Goal: Task Accomplishment & Management: Use online tool/utility

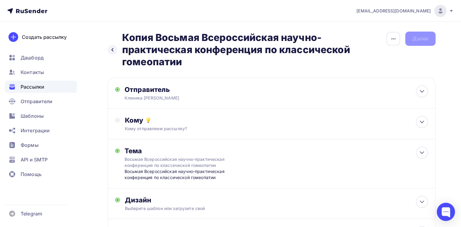
click at [54, 86] on div "Рассылки" at bounding box center [41, 87] width 72 height 12
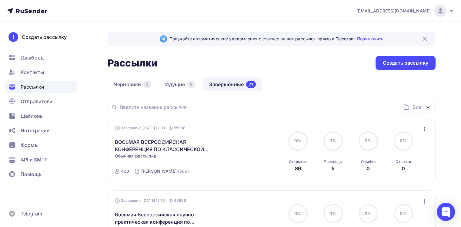
click at [225, 87] on link "Завершенные 74" at bounding box center [232, 84] width 59 height 14
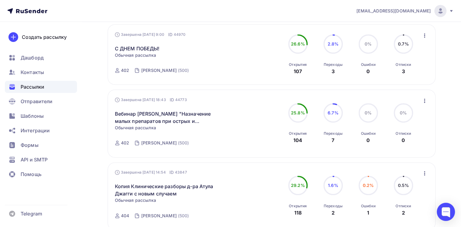
scroll to position [394, 0]
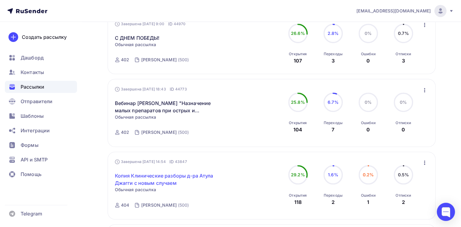
click at [169, 173] on link "Копия Клинические разборы д-ра Атула Джагги с новым случаем" at bounding box center [167, 179] width 104 height 15
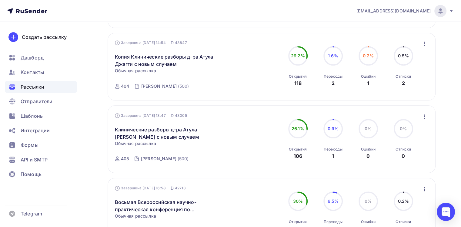
scroll to position [515, 0]
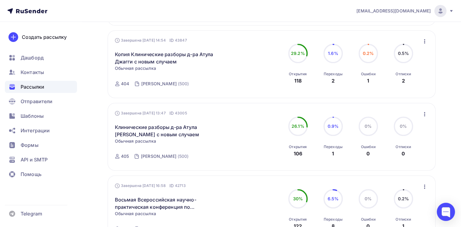
click at [422, 42] on icon "button" at bounding box center [424, 41] width 7 height 7
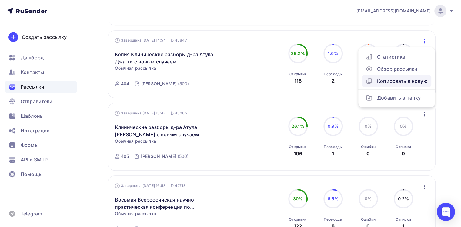
click at [400, 80] on div "Копировать в новую" at bounding box center [397, 80] width 62 height 7
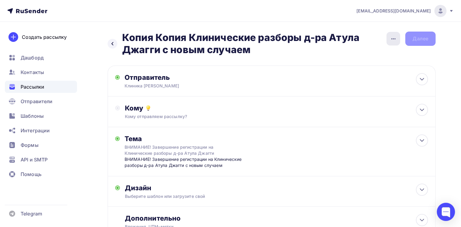
click at [392, 37] on icon "button" at bounding box center [393, 38] width 7 height 7
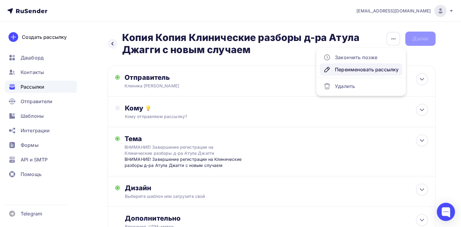
click at [350, 68] on div "Переименовать рассылку" at bounding box center [360, 69] width 75 height 7
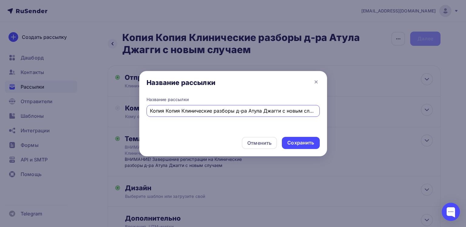
drag, startPoint x: 171, startPoint y: 109, endPoint x: 105, endPoint y: 106, distance: 65.2
click at [105, 106] on div "Название рассылки Название рассылки Копия Копия Клинические разборы д-ра Атула …" at bounding box center [233, 113] width 466 height 227
type input "Клинические разборы д-ра Атула [PERSON_NAME] с новым случаем"
click at [304, 143] on div "Сохранить" at bounding box center [300, 142] width 27 height 7
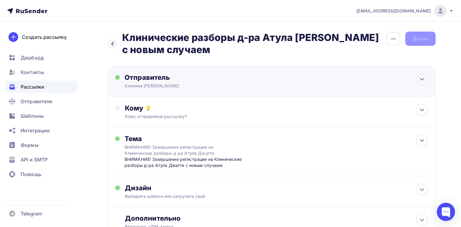
click at [221, 81] on div "Отправитель" at bounding box center [190, 77] width 131 height 8
type input "Клиника [PERSON_NAME]"
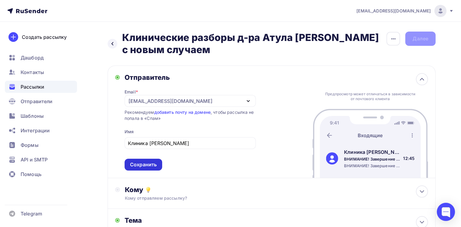
click at [137, 166] on div "Сохранить" at bounding box center [143, 164] width 27 height 7
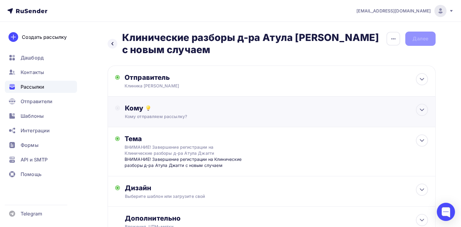
click at [152, 118] on div "Кому отправляем рассылку?" at bounding box center [261, 116] width 273 height 6
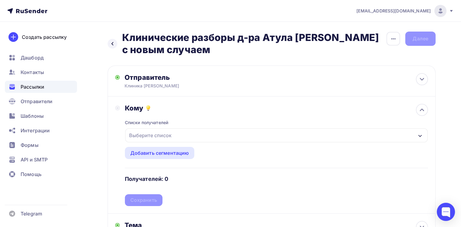
click at [145, 137] on div "Выберите список" at bounding box center [150, 135] width 47 height 11
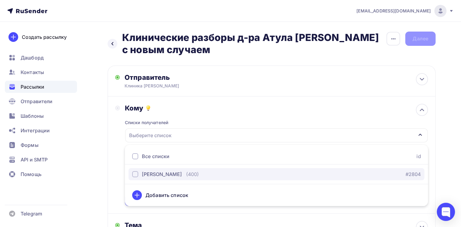
click at [147, 177] on div "[PERSON_NAME]" at bounding box center [162, 173] width 40 height 7
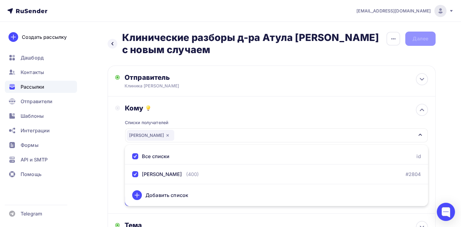
click at [108, 176] on div "Кому Списки получателей [PERSON_NAME] Все списки id [PERSON_NAME] (400) #2804 Д…" at bounding box center [272, 154] width 328 height 117
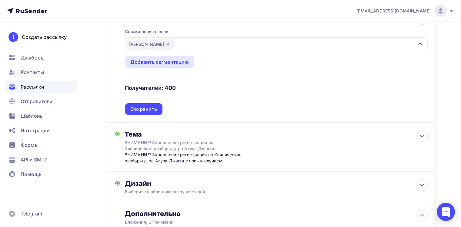
scroll to position [121, 0]
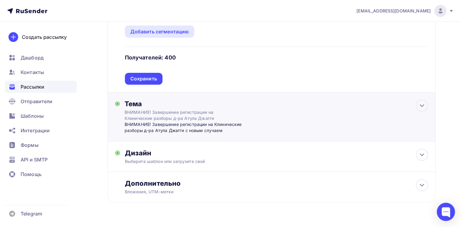
click at [165, 126] on div "ВНИМАНИЕ! Завершение регистрации на Клинические разборы д-ра Атула Джагги с нов…" at bounding box center [185, 127] width 120 height 12
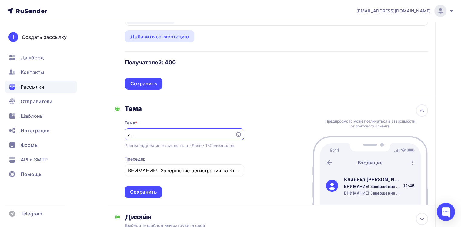
scroll to position [0, 0]
drag, startPoint x: 130, startPoint y: 131, endPoint x: 95, endPoint y: 132, distance: 34.9
click at [95, 132] on div "Назад Клинические разборы д-ра Атула Джагги с новым случаем Клинические разборы…" at bounding box center [230, 105] width 461 height 400
click at [231, 134] on input "Клинические разборы д-ра Атула Джагги" at bounding box center [180, 134] width 104 height 7
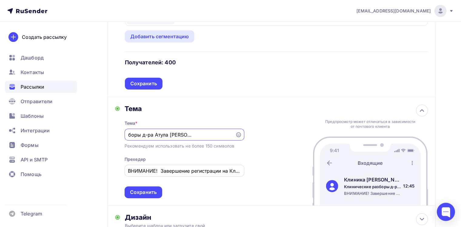
type input "Клинические разборы д-ра Атула [PERSON_NAME] с новым случаем"
drag, startPoint x: 230, startPoint y: 169, endPoint x: 105, endPoint y: 169, distance: 124.3
click at [105, 169] on div "Назад Клинические разборы д-ра Атула Джагги с новым случаем Клинические разборы…" at bounding box center [230, 105] width 461 height 400
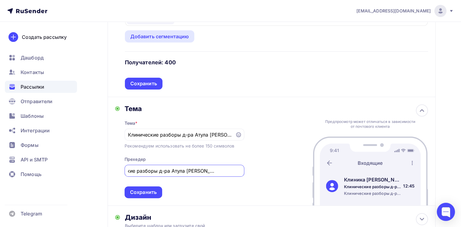
scroll to position [0, 29]
type input "Клинические разборы д-ра Атула [PERSON_NAME] с новым случаем"
click at [209, 135] on input "Клинические разборы д-ра Атула [PERSON_NAME] с новым случаем" at bounding box center [180, 134] width 104 height 7
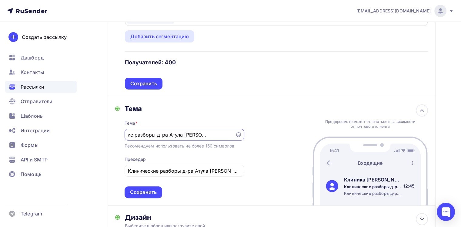
scroll to position [0, 40]
click at [139, 190] on div "Сохранить" at bounding box center [143, 192] width 27 height 7
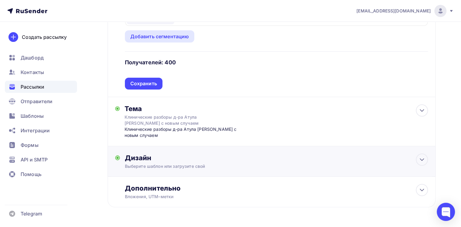
click at [156, 159] on div "Дизайн" at bounding box center [276, 157] width 303 height 8
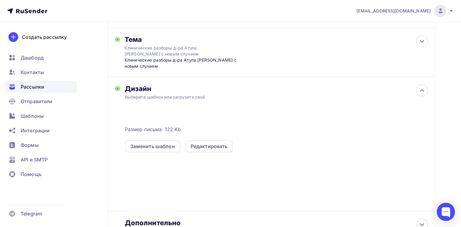
scroll to position [207, 0]
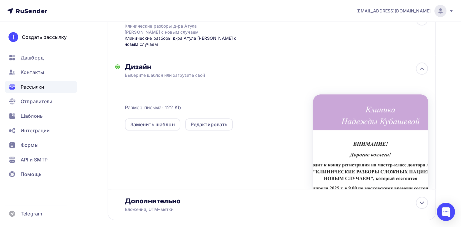
click at [336, 159] on div at bounding box center [370, 141] width 115 height 95
click at [216, 121] on div "Редактировать" at bounding box center [209, 124] width 37 height 7
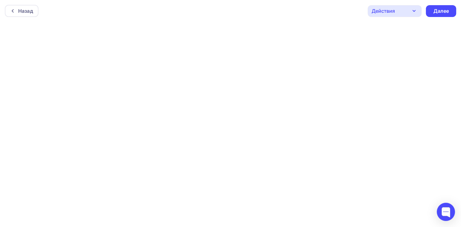
scroll to position [1, 0]
